Goal: Find specific page/section: Find specific page/section

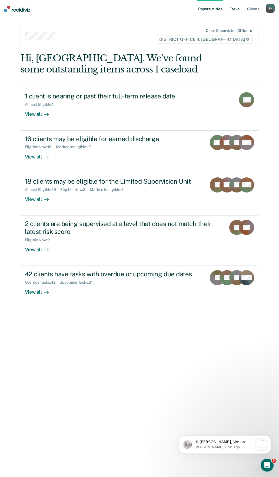
click at [236, 14] on link "Tasks" at bounding box center [235, 8] width 12 height 17
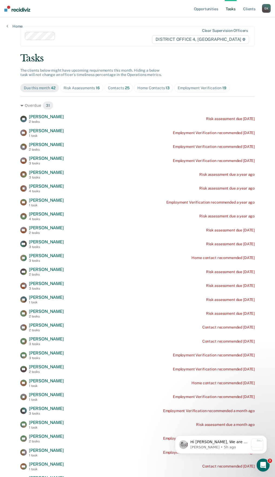
click at [14, 11] on img at bounding box center [17, 9] width 26 height 6
